Goal: Task Accomplishment & Management: Manage account settings

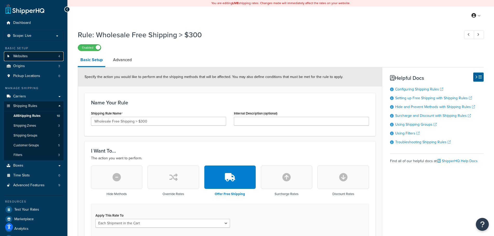
click at [35, 53] on link "Websites 4" at bounding box center [34, 57] width 60 height 10
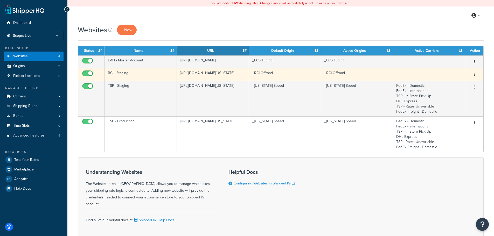
click at [221, 75] on td "[URL][DOMAIN_NAME][US_STATE]" at bounding box center [213, 74] width 72 height 13
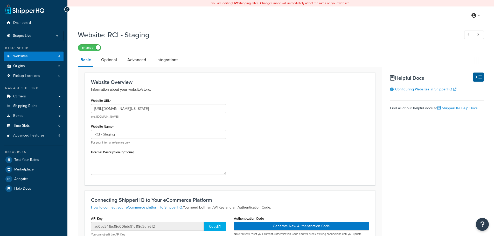
select select "170619"
drag, startPoint x: 159, startPoint y: 110, endPoint x: 97, endPoint y: 110, distance: 61.7
click at [90, 110] on div "Website URL [URL][DOMAIN_NAME][US_STATE] e.g. [DOMAIN_NAME] Website Name RCI - …" at bounding box center [158, 138] width 143 height 82
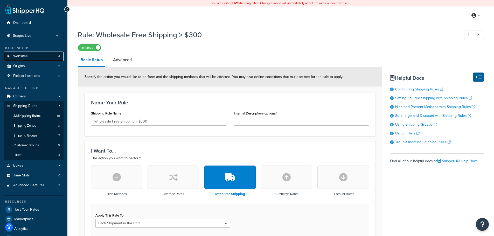
click at [33, 55] on link "Websites 4" at bounding box center [34, 57] width 60 height 10
